Goal: Task Accomplishment & Management: Manage account settings

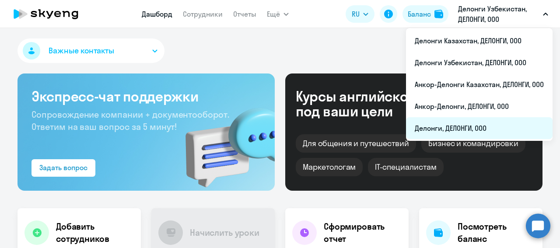
click at [462, 128] on li "Делонги, ДЕЛОНГИ, ООО" at bounding box center [479, 128] width 147 height 22
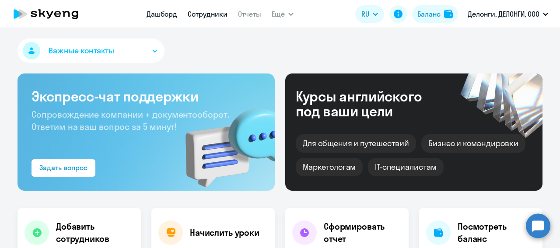
click at [195, 14] on link "Сотрудники" at bounding box center [208, 14] width 40 height 9
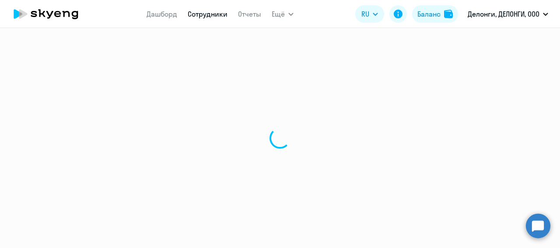
select select "30"
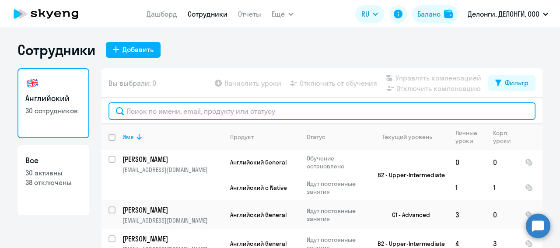
click at [149, 110] on input "text" at bounding box center [322, 111] width 427 height 18
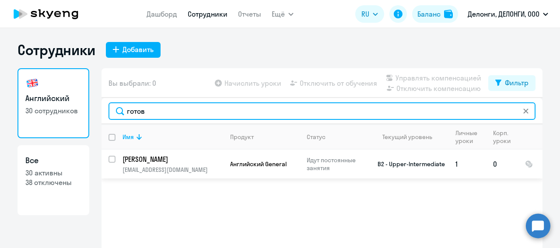
type input "готов"
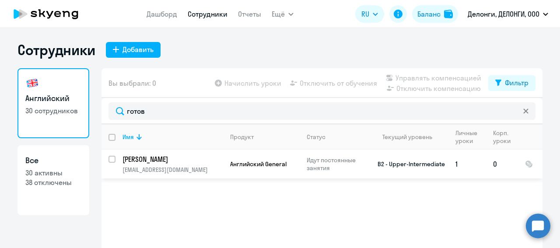
click at [165, 156] on p "[PERSON_NAME]" at bounding box center [172, 159] width 99 height 10
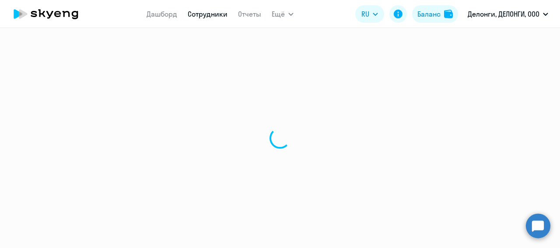
select select "english"
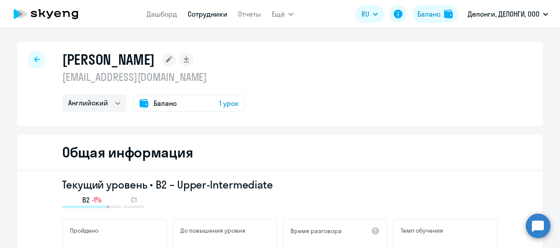
click at [172, 61] on icon at bounding box center [169, 59] width 6 height 6
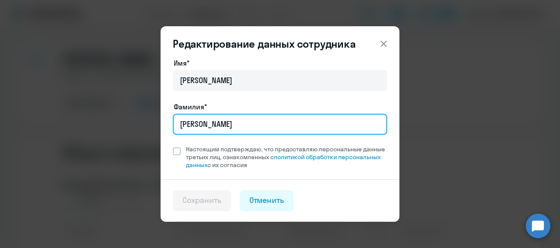
drag, startPoint x: 221, startPoint y: 122, endPoint x: 167, endPoint y: 118, distance: 54.4
click at [167, 118] on div "Имя* [PERSON_NAME]* [PERSON_NAME] Настоящим подтверждаю, что предоставляю персо…" at bounding box center [280, 119] width 239 height 122
type input "[PERSON_NAME]"
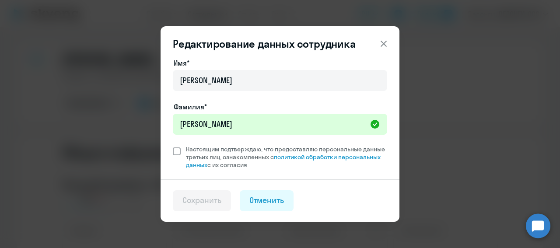
click at [176, 151] on span at bounding box center [177, 151] width 8 height 8
click at [173, 145] on input "Настоящим подтверждаю, что предоставляю персональные данные третьих лиц, ознако…" at bounding box center [172, 145] width 0 height 0
checkbox input "true"
click at [206, 204] on div "Сохранить" at bounding box center [201, 200] width 39 height 11
select select "english"
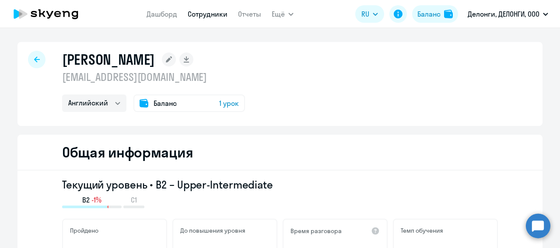
click at [28, 61] on div at bounding box center [37, 60] width 18 height 18
select select "30"
